Goal: Transaction & Acquisition: Purchase product/service

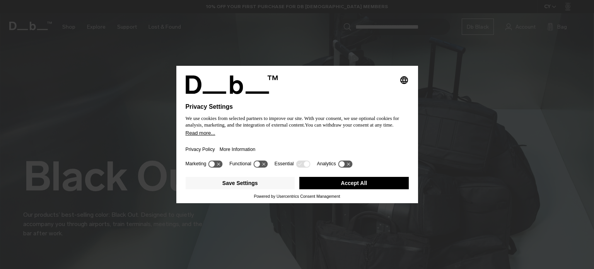
click at [364, 196] on div "Powered by Usercentrics Consent Management" at bounding box center [297, 196] width 223 height 5
click at [365, 185] on button "Accept All" at bounding box center [353, 183] width 109 height 12
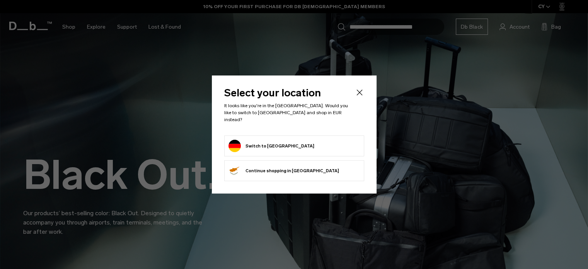
click at [268, 140] on button "Switch to Germany" at bounding box center [272, 146] width 86 height 12
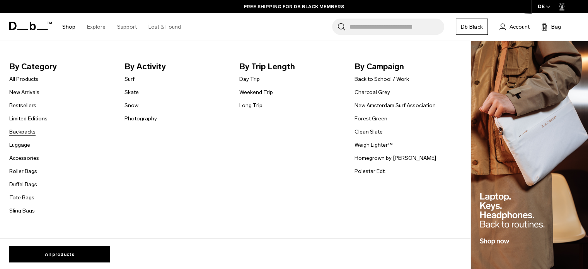
click at [22, 134] on link "Backpacks" at bounding box center [22, 132] width 26 height 8
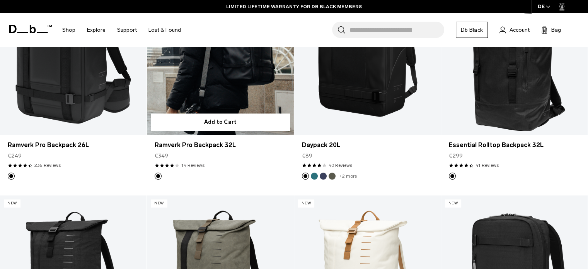
scroll to position [1083, 0]
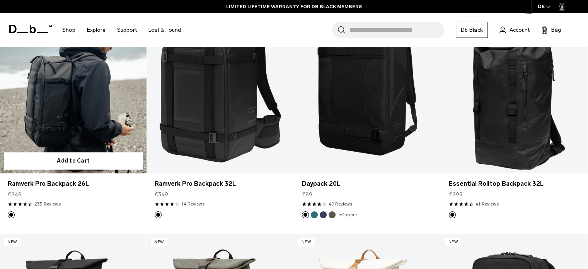
click at [89, 102] on link "Ramverk Pro Backpack 26L" at bounding box center [73, 91] width 147 height 163
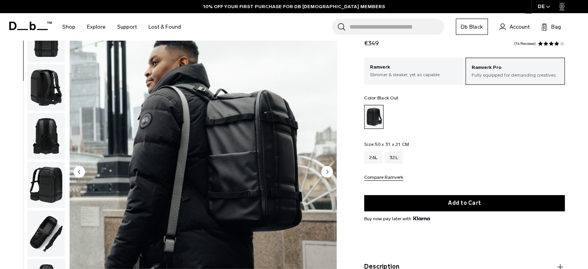
scroll to position [74, 0]
